Goal: Communication & Community: Participate in discussion

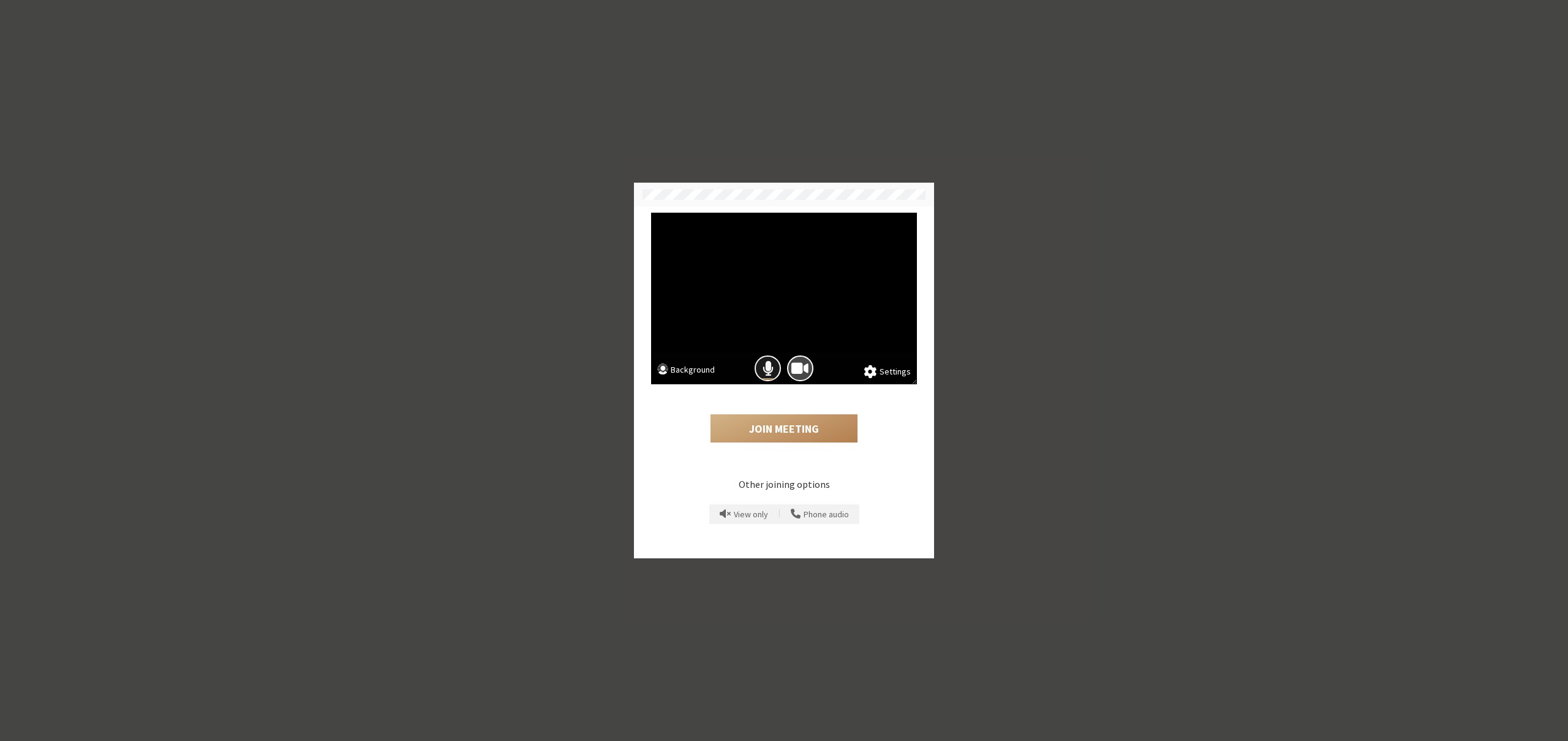
click at [771, 360] on span "Mic is on" at bounding box center [768, 369] width 11 height 17
click at [767, 442] on button "Join Meeting" at bounding box center [784, 428] width 147 height 28
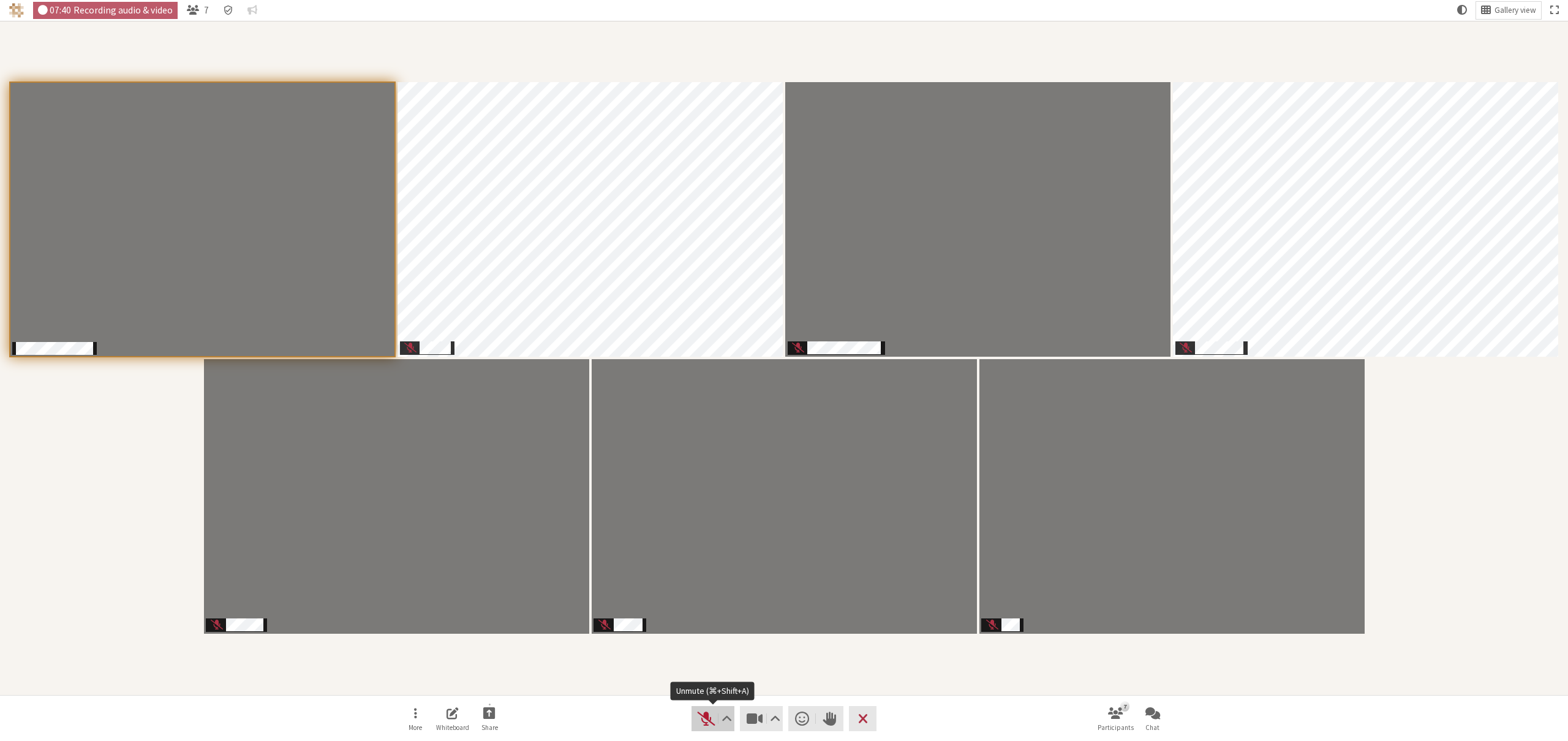
click at [700, 716] on span "Unmute (⌘+Shift+A)" at bounding box center [706, 719] width 17 height 17
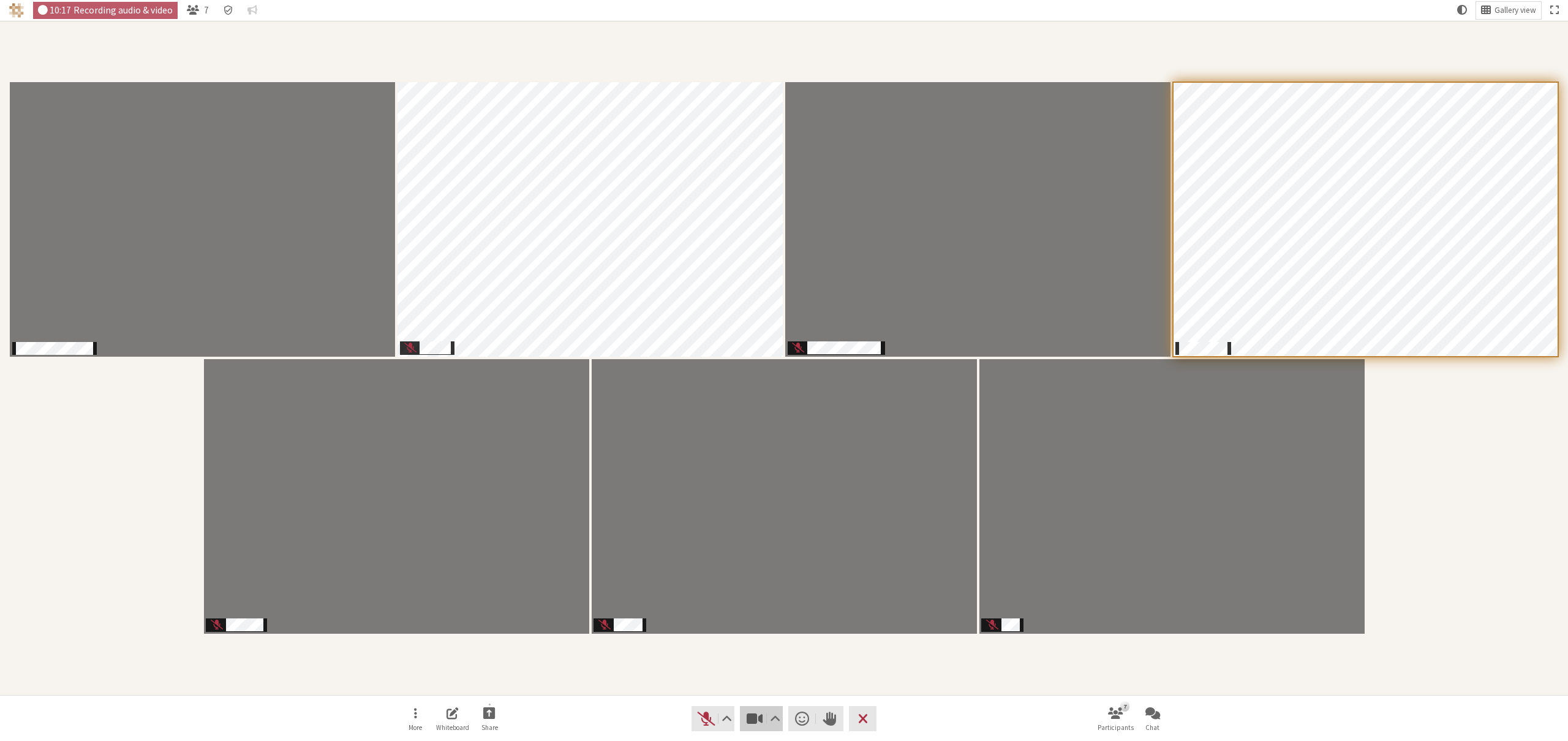
click at [749, 714] on span "Stop video (⌘+Shift+V)" at bounding box center [754, 719] width 17 height 17
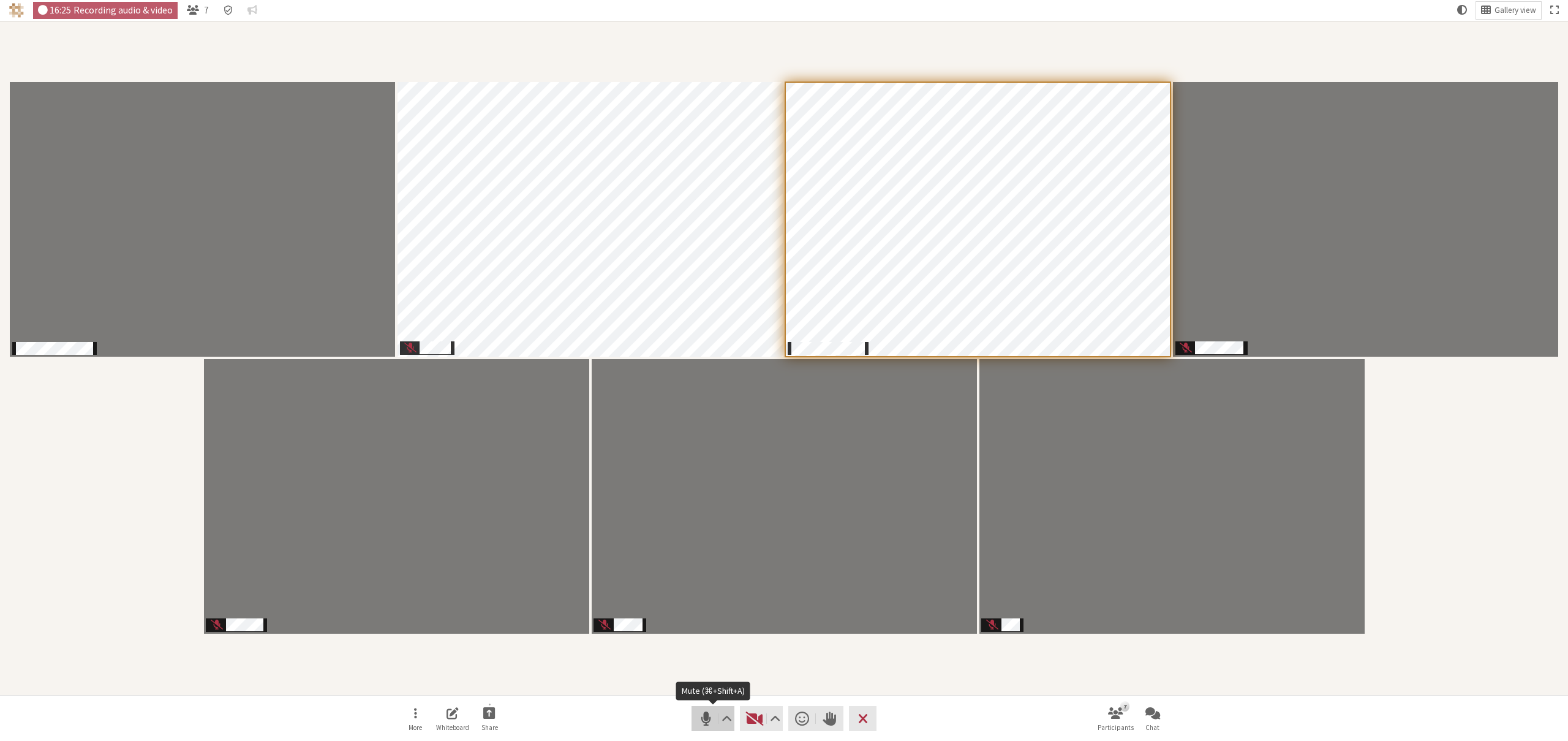
click at [697, 717] on button "Audio" at bounding box center [713, 718] width 43 height 24
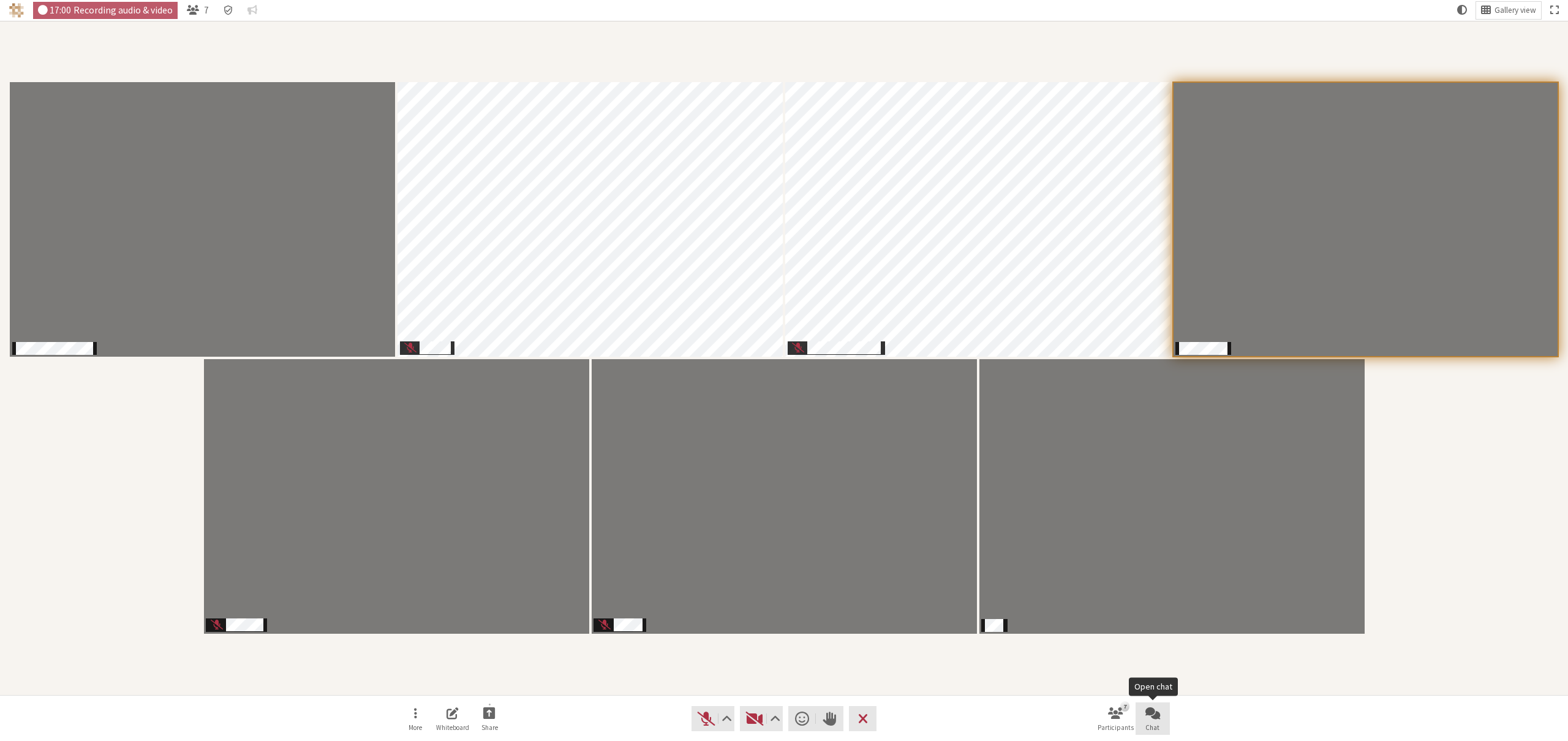
click at [1159, 711] on span "Open chat" at bounding box center [1152, 713] width 14 height 14
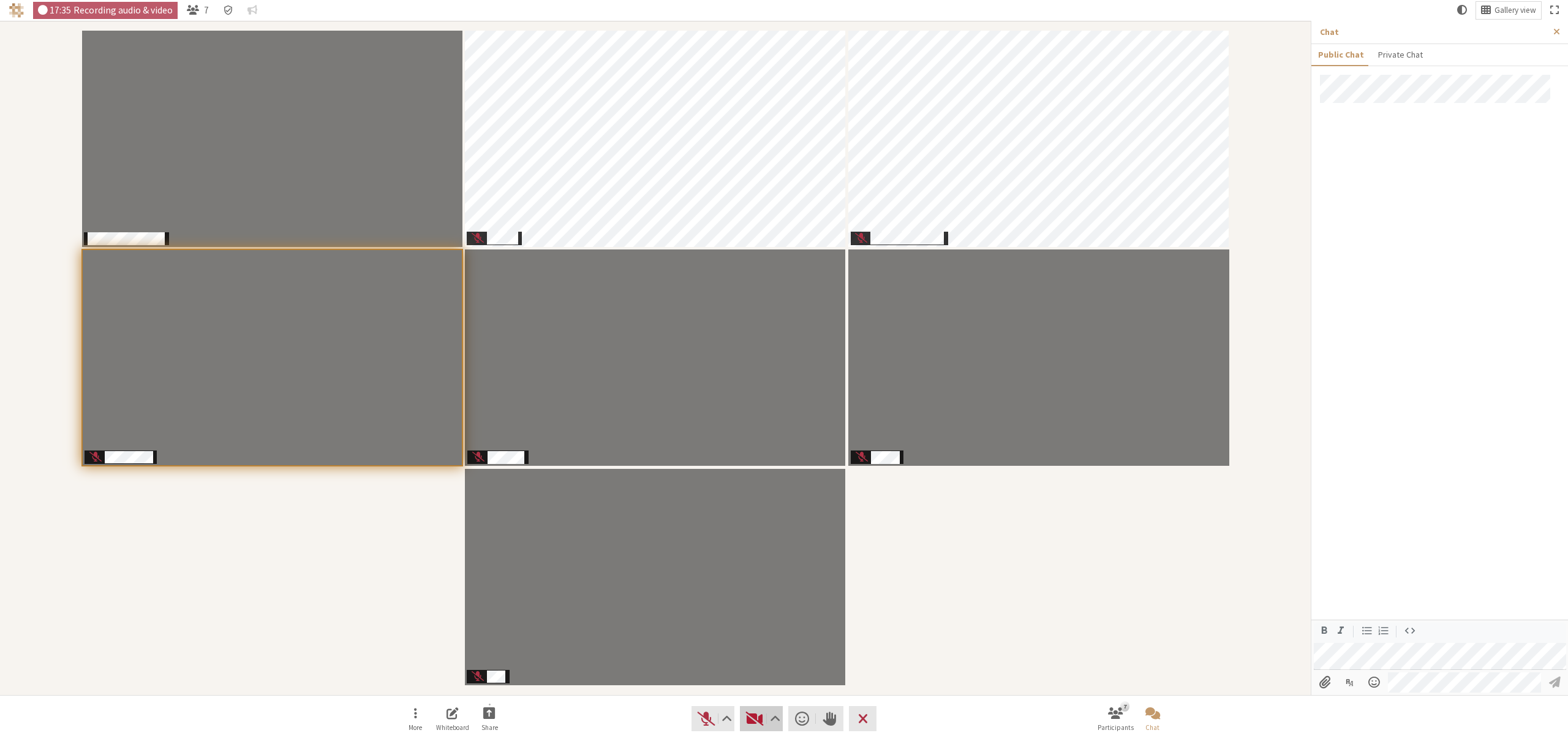
click at [753, 715] on span "Start video (⌘+Shift+V)" at bounding box center [754, 719] width 17 height 17
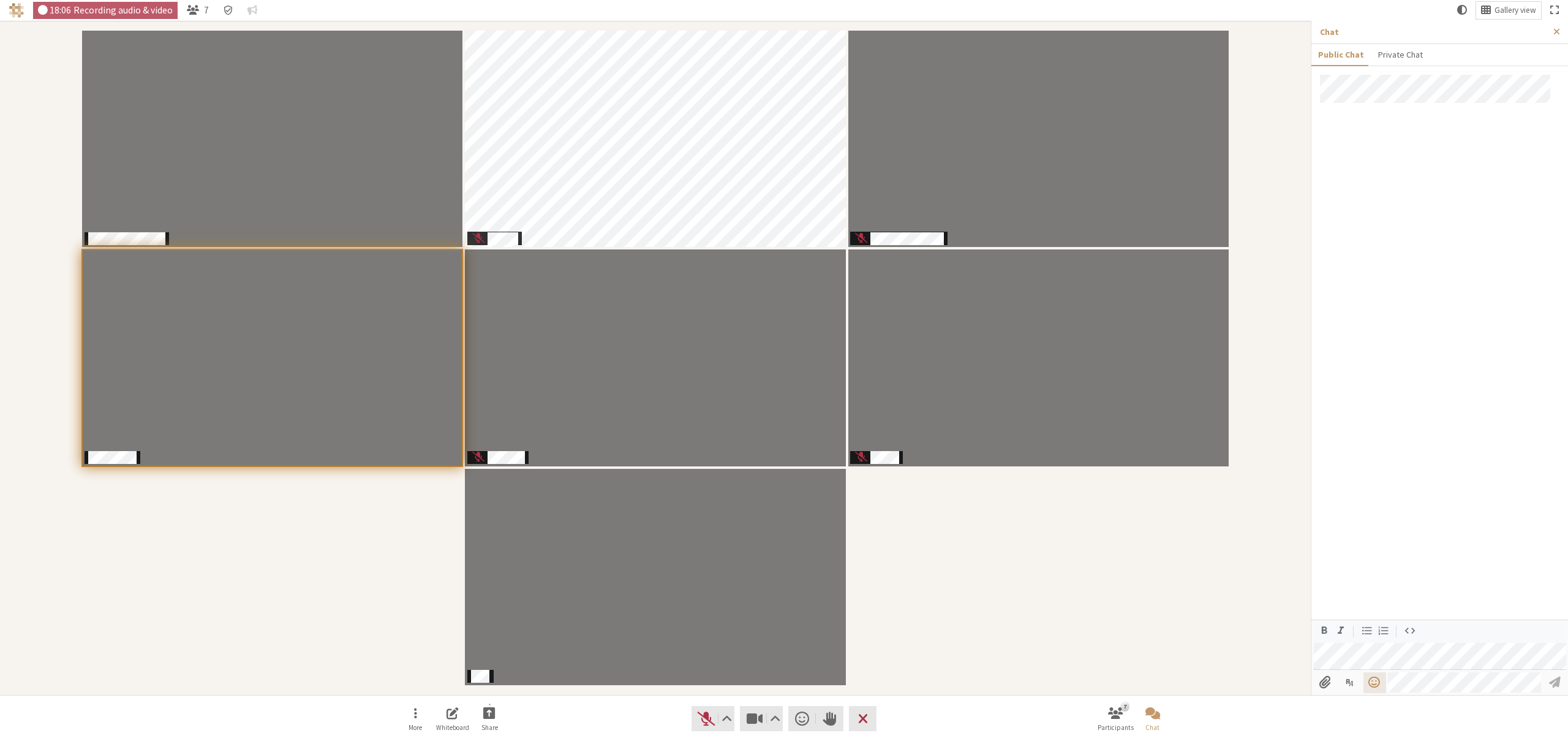
click at [1374, 686] on span "Open menu" at bounding box center [1374, 682] width 14 height 11
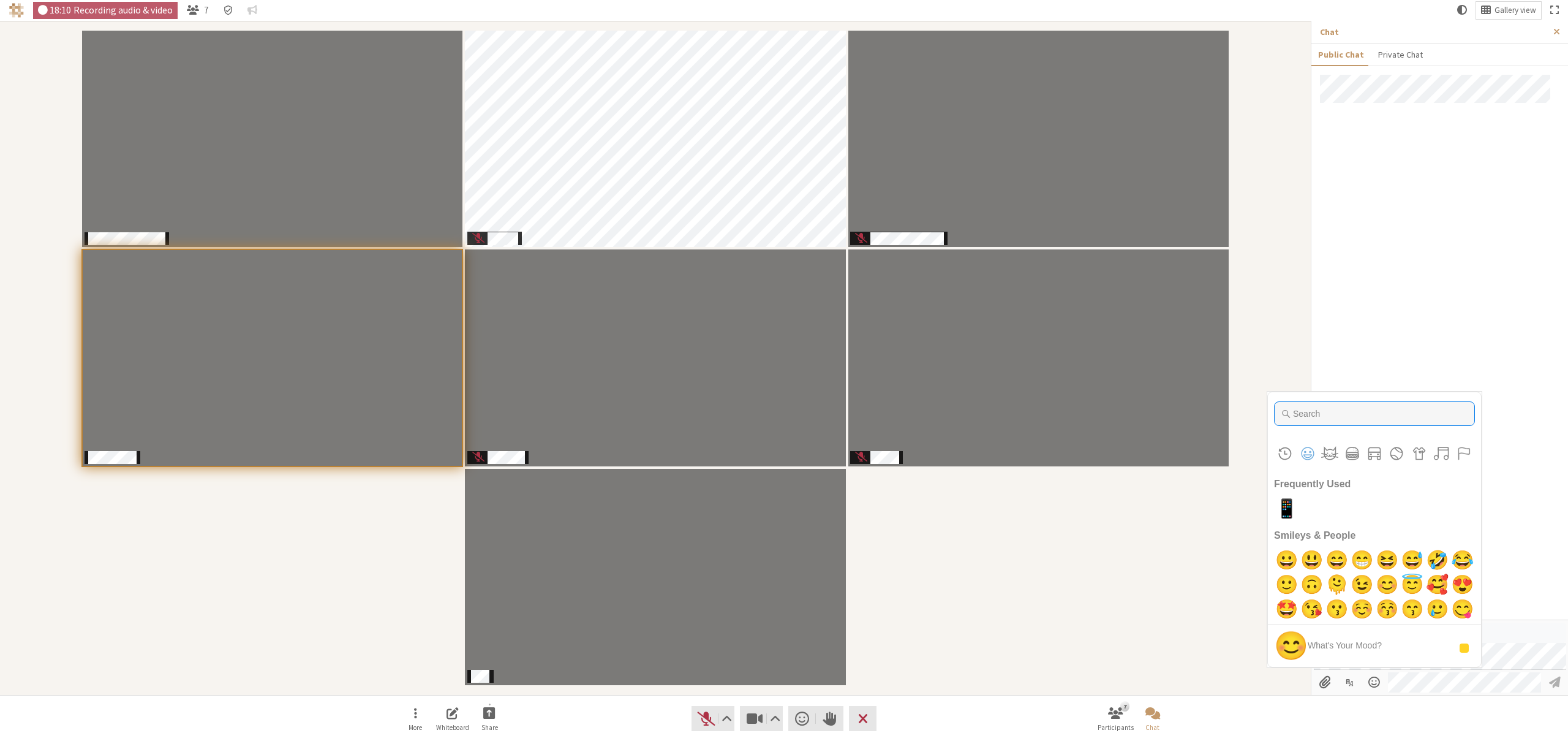
click at [1349, 418] on input "Type to search for an emoji" at bounding box center [1374, 413] width 201 height 24
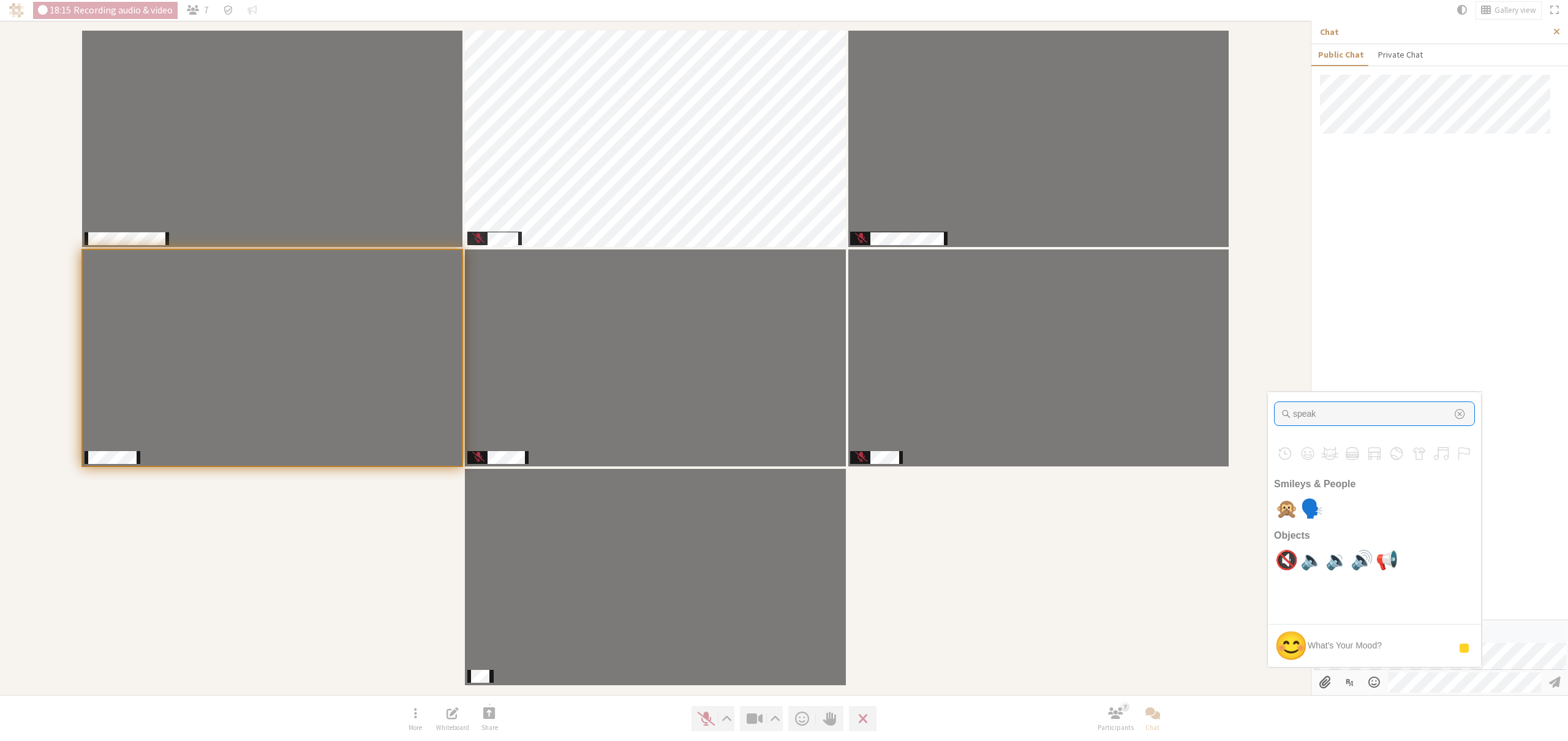
type input "speak"
click at [1287, 509] on span "🙊" at bounding box center [1287, 509] width 29 height 24
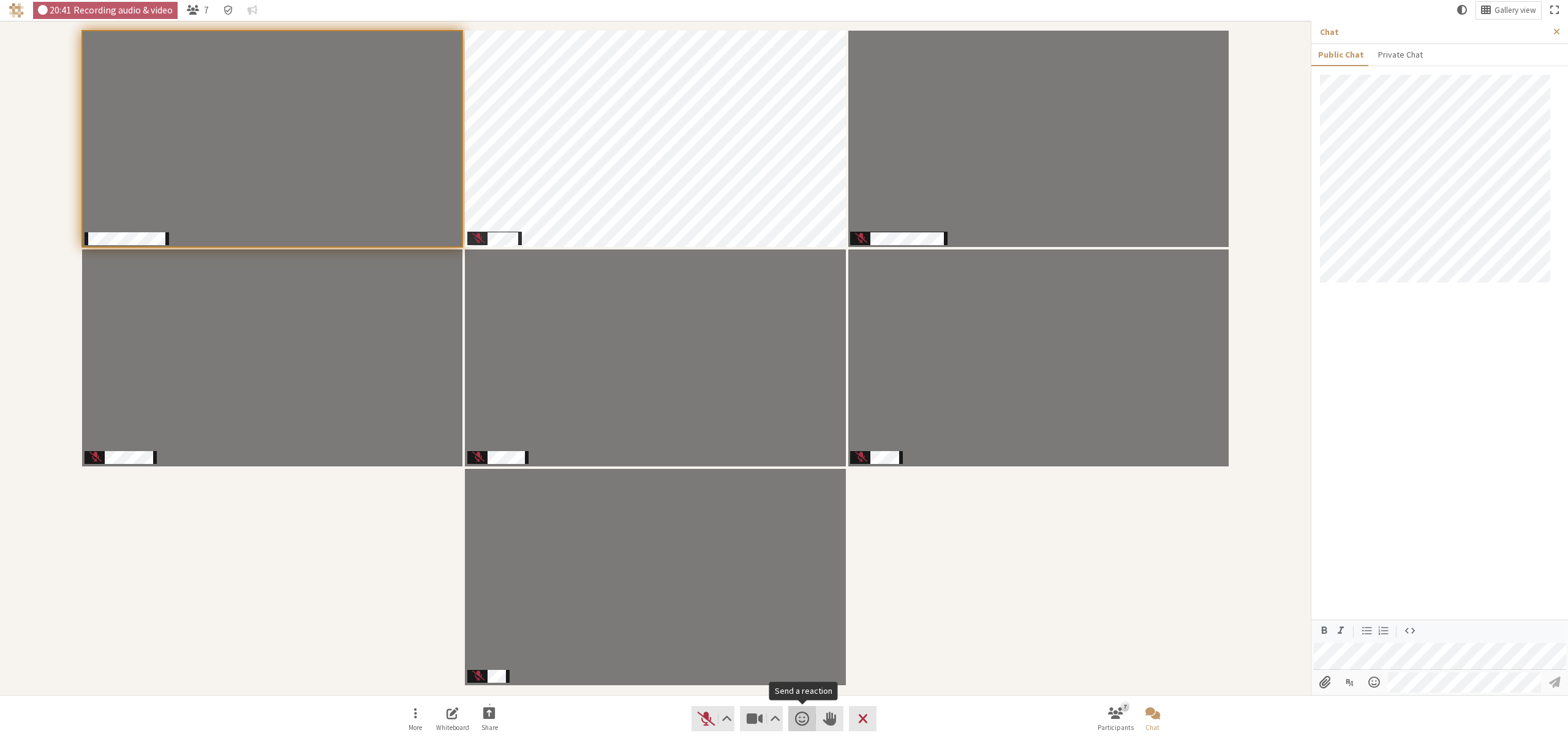
click at [803, 716] on span "Send a reaction" at bounding box center [802, 719] width 14 height 17
click at [971, 637] on div "Participants" at bounding box center [655, 358] width 1293 height 657
